Goal: Task Accomplishment & Management: Use online tool/utility

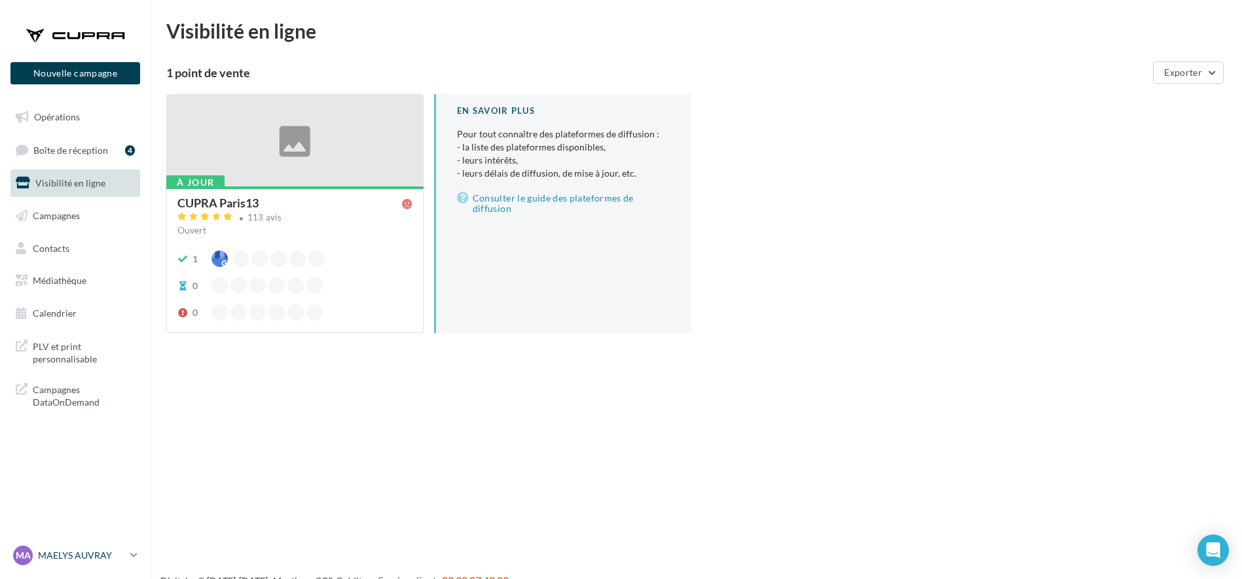
click at [56, 554] on p "MAELYS AUVRAY" at bounding box center [81, 555] width 87 height 13
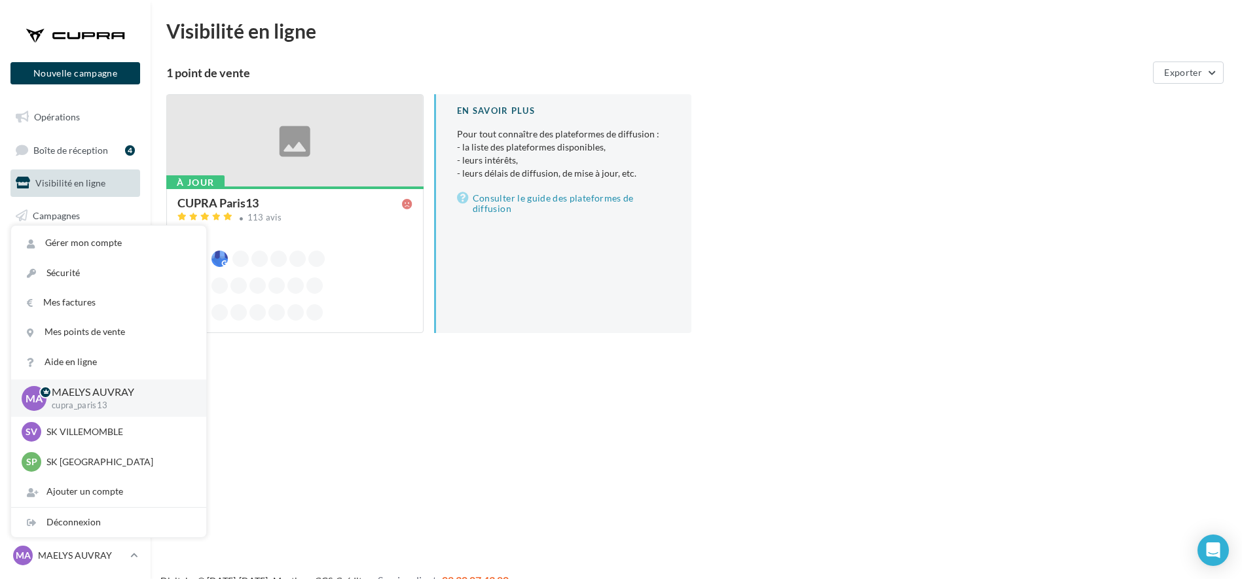
click at [301, 418] on div "Nouvelle campagne Nouvelle campagne Opérations Boîte de réception 4 Visibilité …" at bounding box center [621, 310] width 1242 height 579
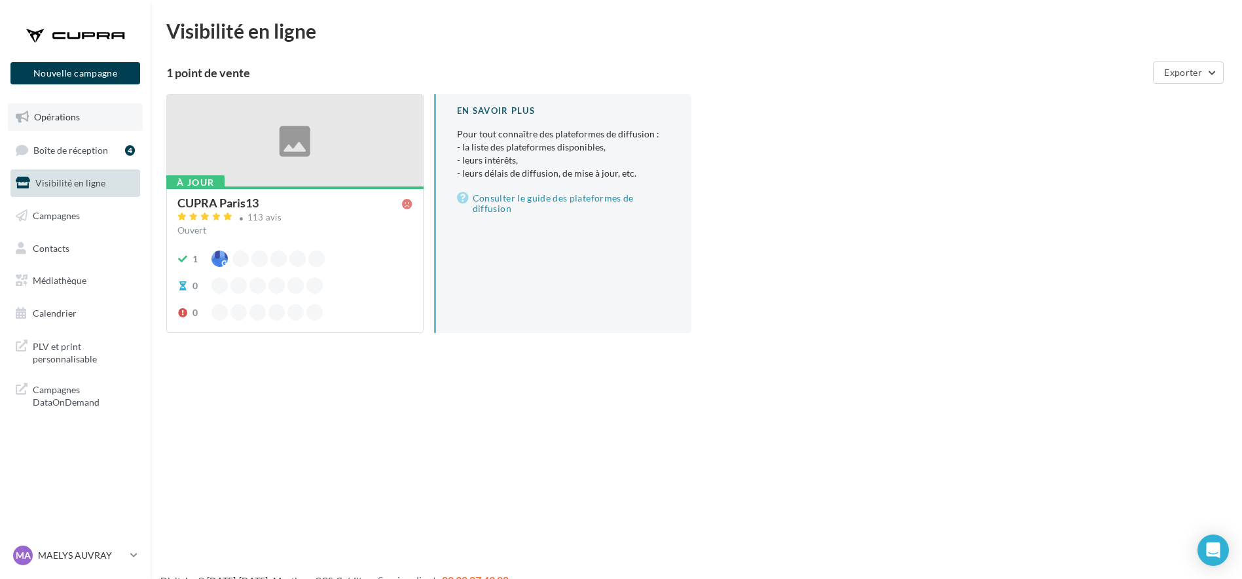
click at [61, 125] on link "Opérations" at bounding box center [75, 116] width 135 height 27
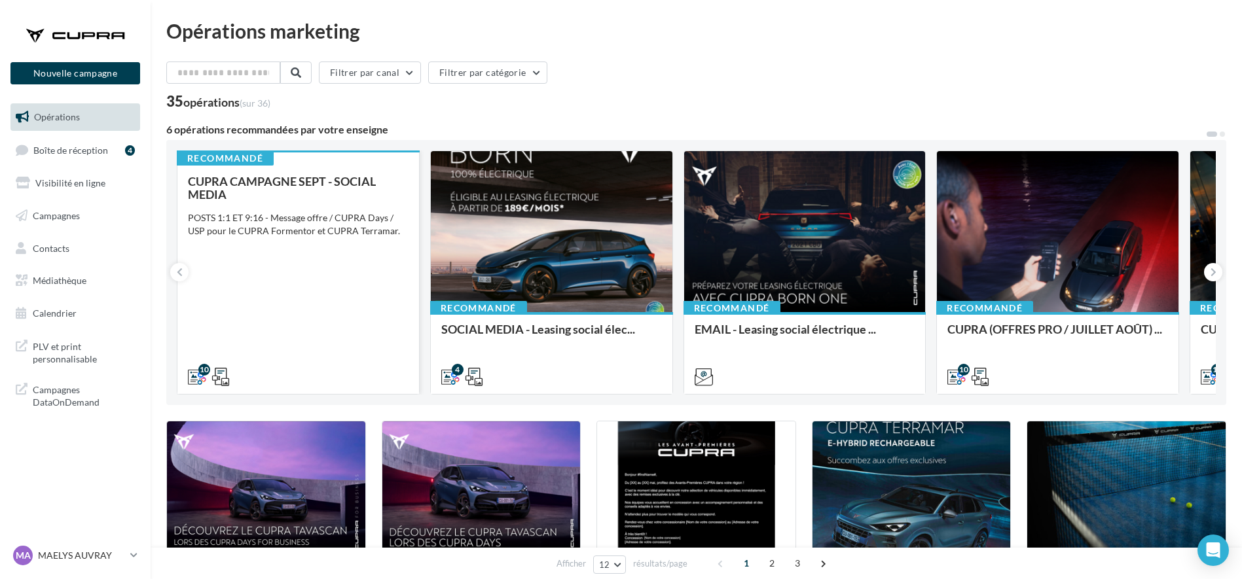
click at [303, 280] on div "CUPRA CAMPAGNE SEPT - SOCIAL MEDIA POSTS 1:1 ET 9:16 - Message offre / CUPRA Da…" at bounding box center [298, 278] width 221 height 207
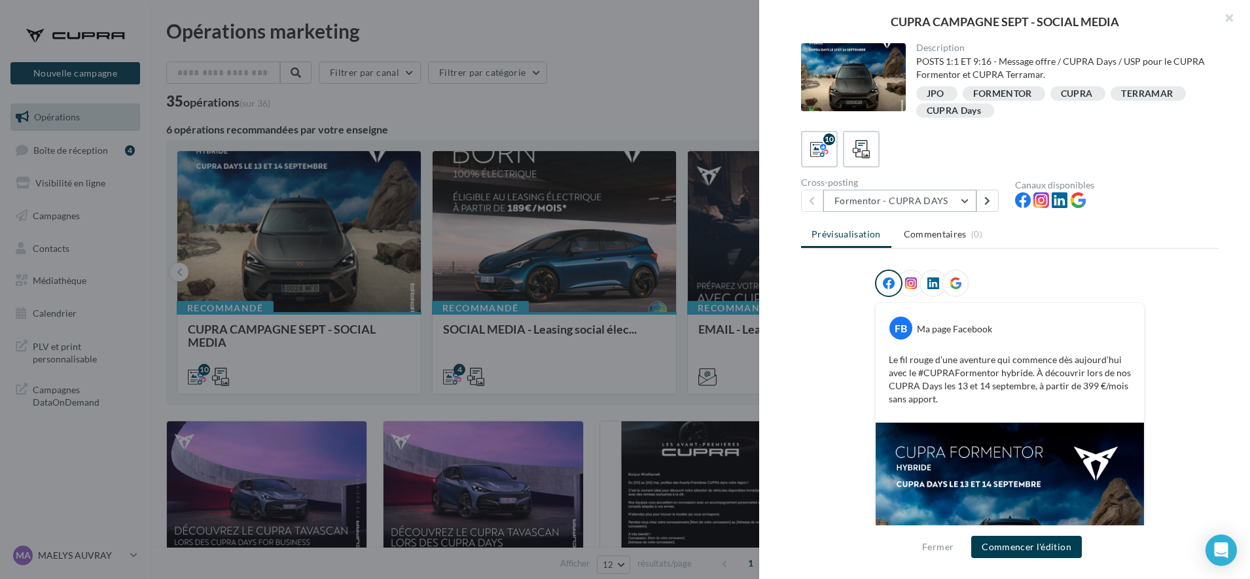
click at [876, 201] on button "Formentor - CUPRA DAYS" at bounding box center [899, 201] width 153 height 22
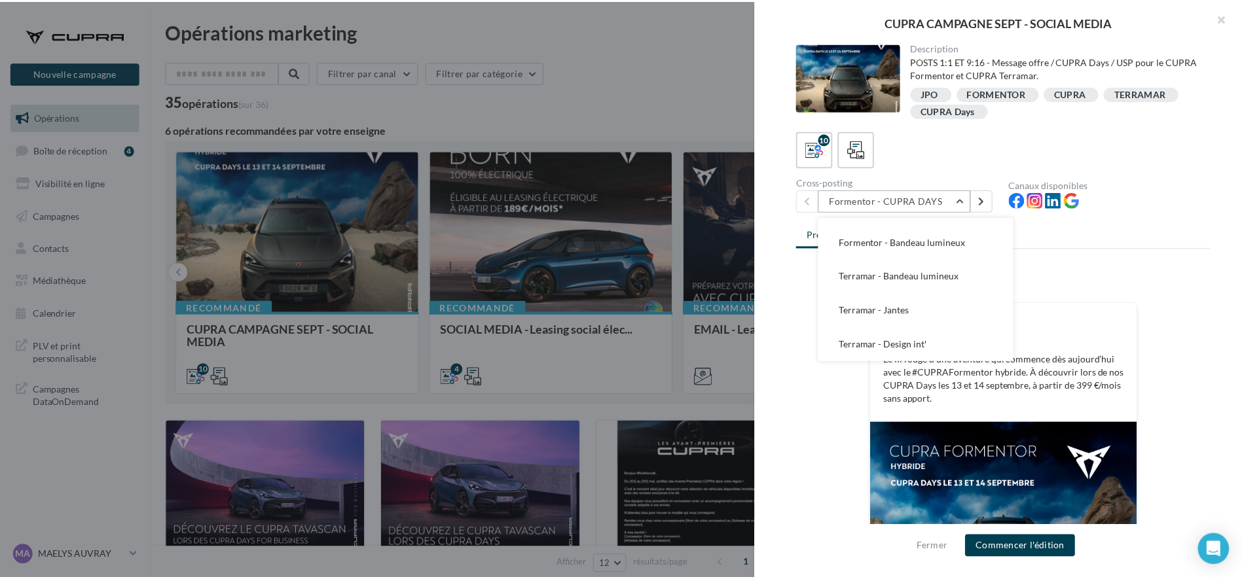
scroll to position [196, 0]
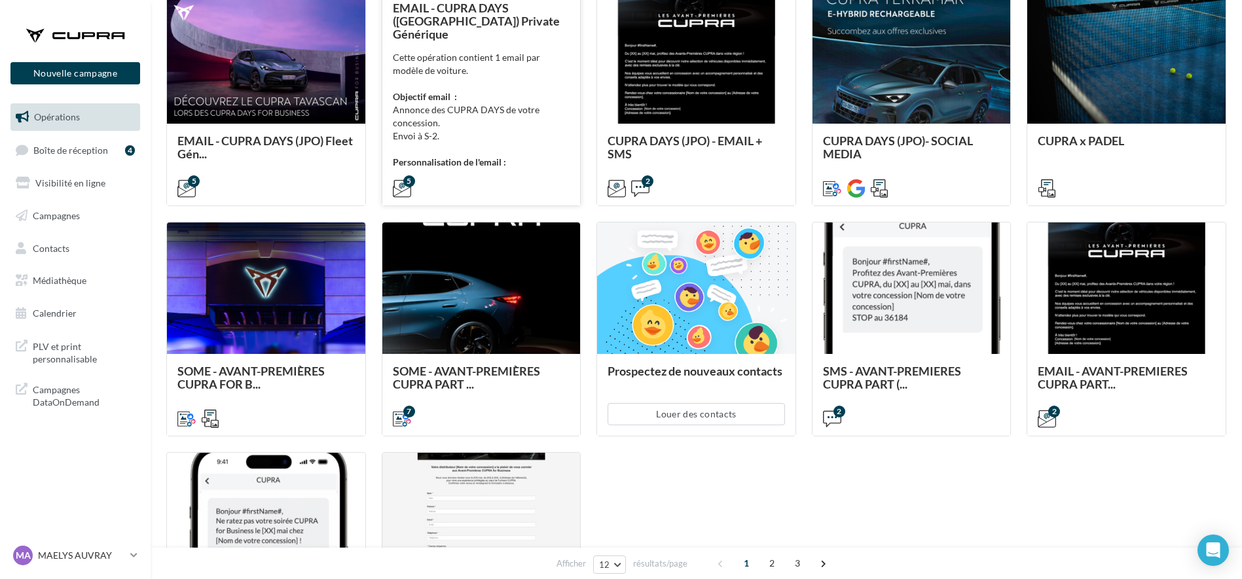
scroll to position [0, 0]
